Goal: Task Accomplishment & Management: Manage account settings

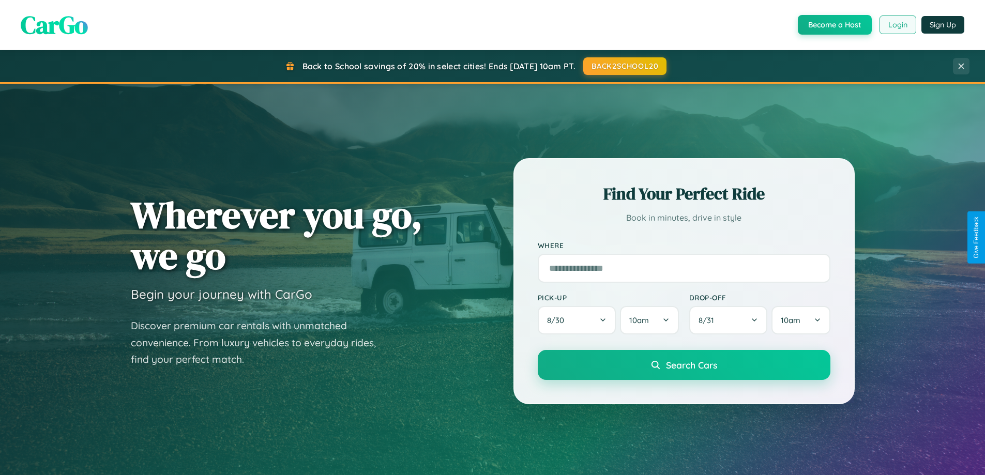
click at [898, 25] on button "Login" at bounding box center [898, 25] width 37 height 19
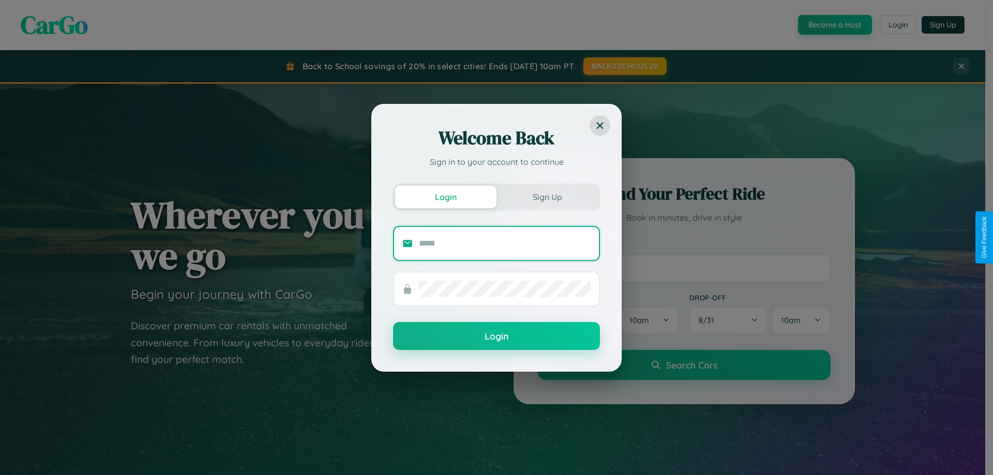
click at [505, 243] on input "text" at bounding box center [505, 243] width 172 height 17
type input "**********"
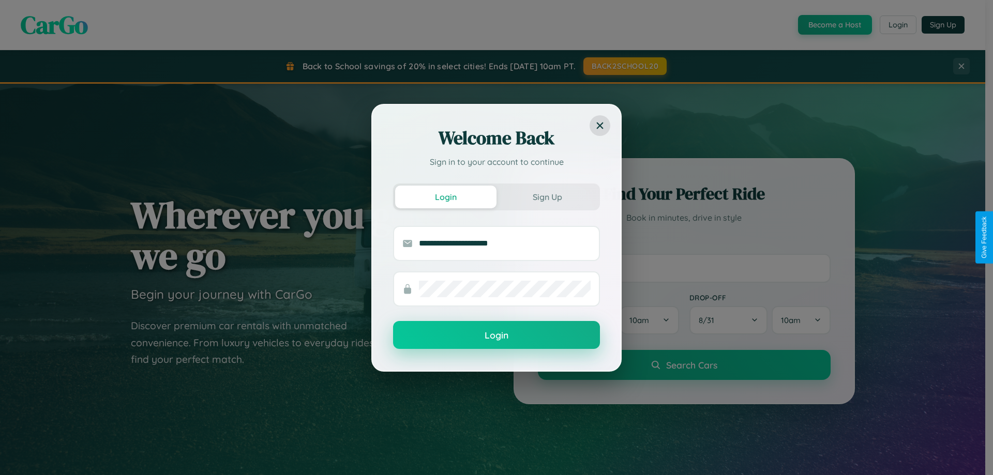
click at [497, 336] on button "Login" at bounding box center [496, 335] width 207 height 28
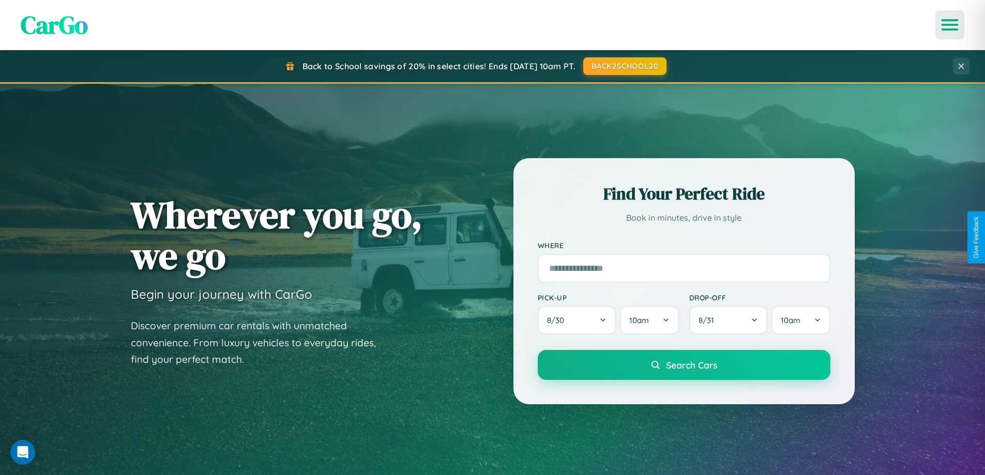
click at [950, 25] on icon "Open menu" at bounding box center [950, 24] width 15 height 9
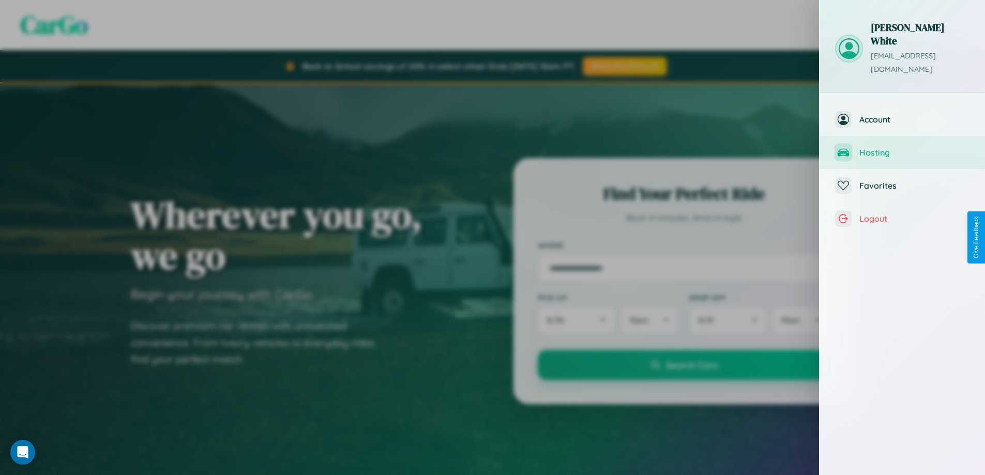
click at [903, 147] on span "Hosting" at bounding box center [915, 152] width 110 height 10
